Goal: Information Seeking & Learning: Compare options

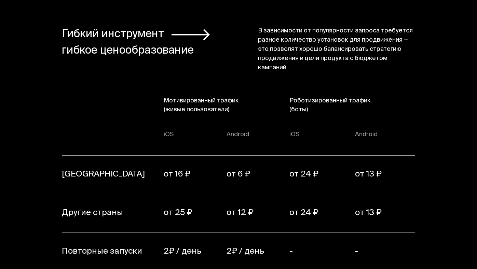
scroll to position [4797, 0]
click at [363, 201] on td "от 13 ₽" at bounding box center [385, 213] width 60 height 39
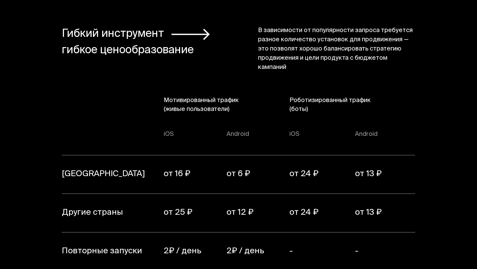
click at [351, 207] on td "от 24 ₽" at bounding box center [323, 213] width 66 height 39
click at [408, 99] on th "Роботизированный трафик (боты)" at bounding box center [353, 111] width 126 height 31
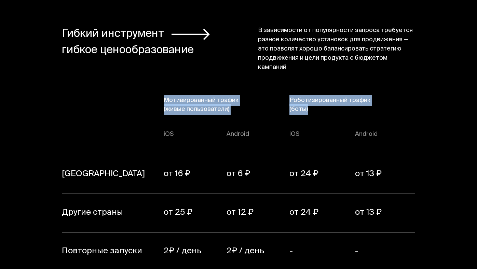
drag, startPoint x: 143, startPoint y: 134, endPoint x: 437, endPoint y: 234, distance: 310.3
click at [438, 234] on section "Гибкий инструмент гибкое ценообразование В зависимости от популярности запроса …" at bounding box center [238, 208] width 477 height 451
click at [437, 234] on section "Гибкий инструмент гибкое ценообразование В зависимости от популярности запроса …" at bounding box center [238, 208] width 477 height 451
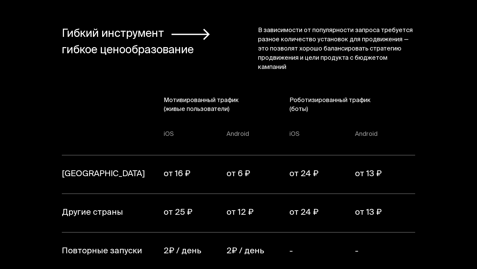
scroll to position [4855, 0]
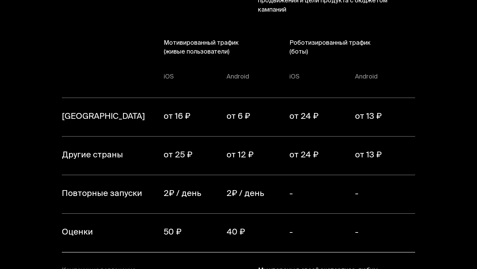
click at [117, 98] on th "[GEOGRAPHIC_DATA]" at bounding box center [113, 117] width 102 height 39
click at [354, 156] on td "от 24 ₽" at bounding box center [323, 156] width 66 height 39
click at [377, 153] on td "от 13 ₽" at bounding box center [385, 156] width 60 height 39
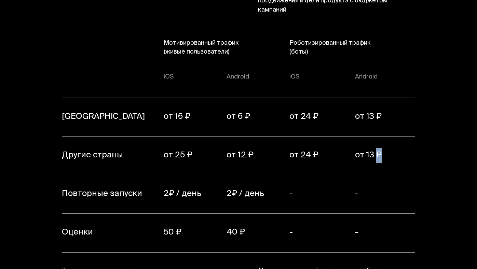
click at [377, 153] on td "от 13 ₽" at bounding box center [385, 156] width 60 height 39
click at [401, 137] on td "от 13 ₽" at bounding box center [385, 156] width 60 height 39
